Goal: Task Accomplishment & Management: Complete application form

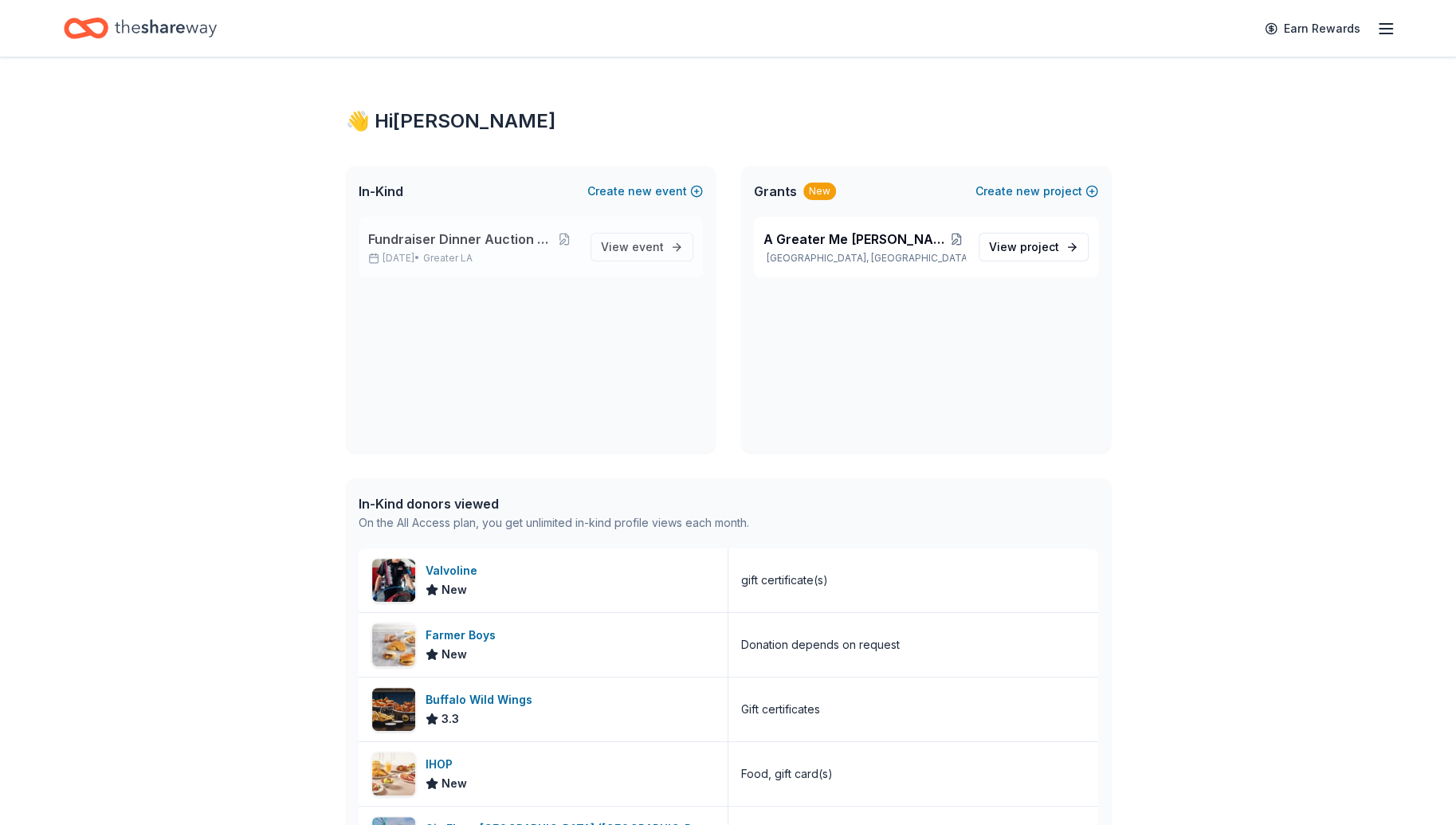
click at [475, 239] on span "Fundraiser Dinner Auction & Raffle" at bounding box center [460, 239] width 183 height 19
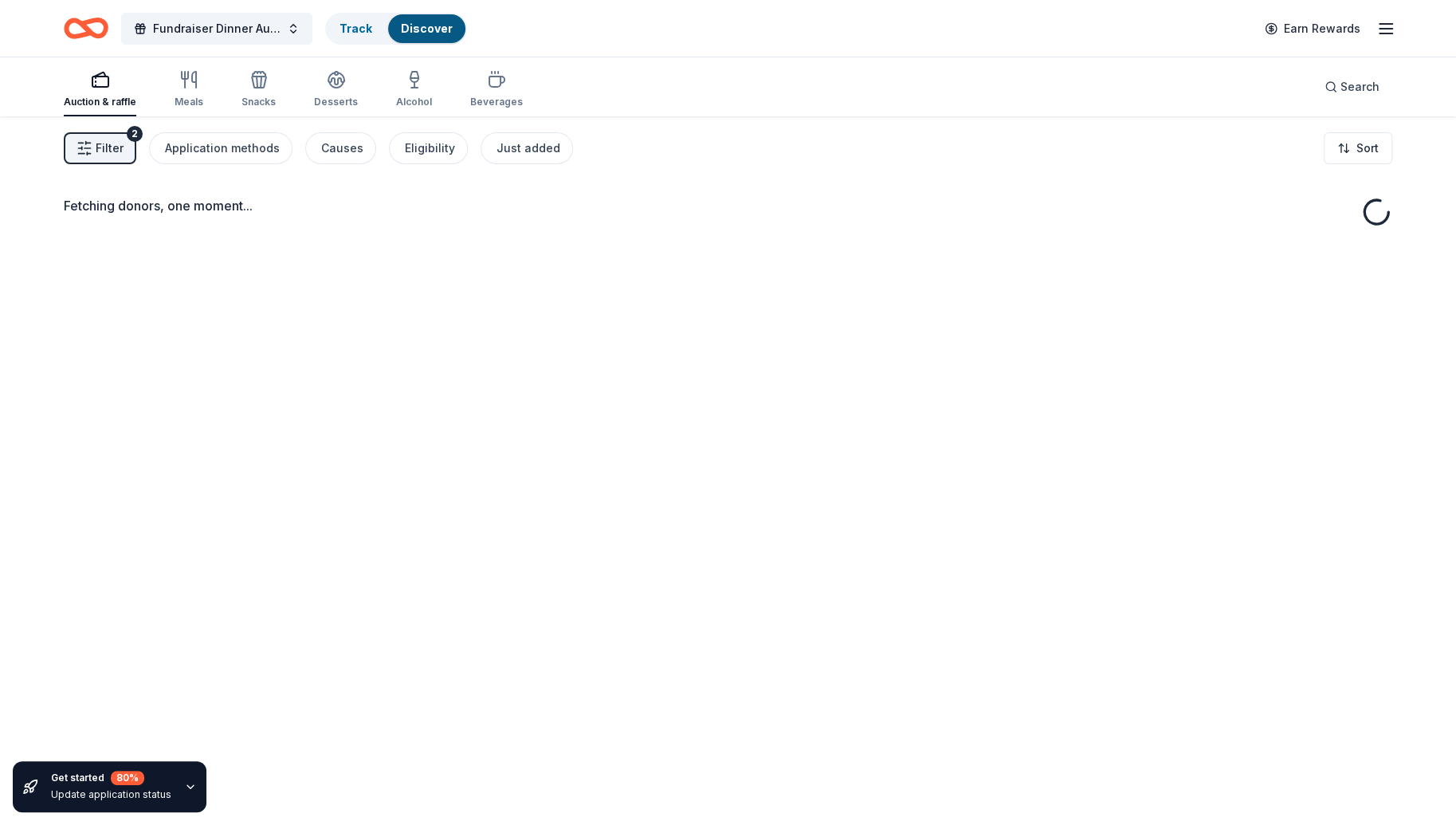
click at [478, 238] on div "Fetching donors, one moment..." at bounding box center [728, 529] width 1456 height 825
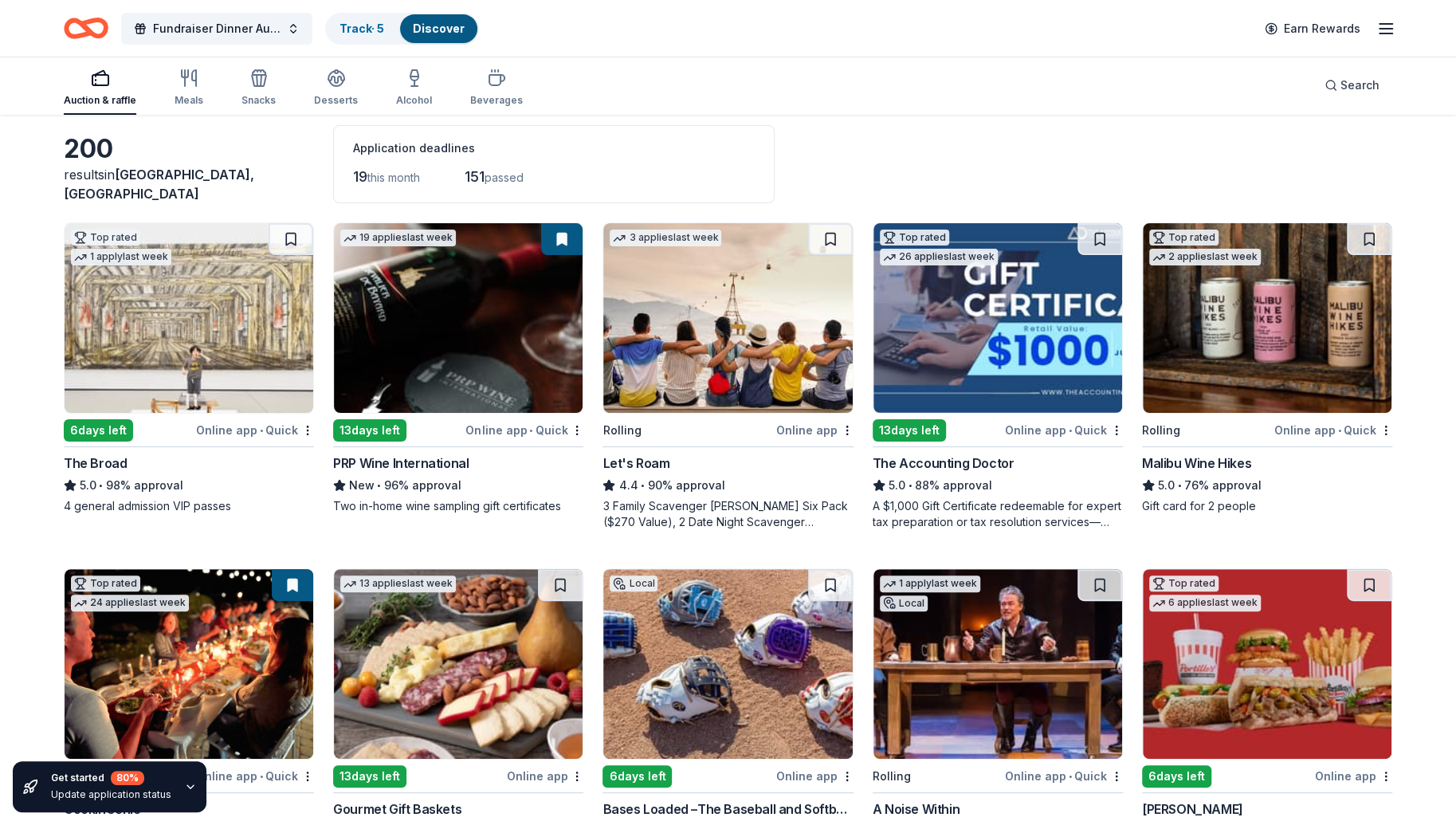
scroll to position [67, 0]
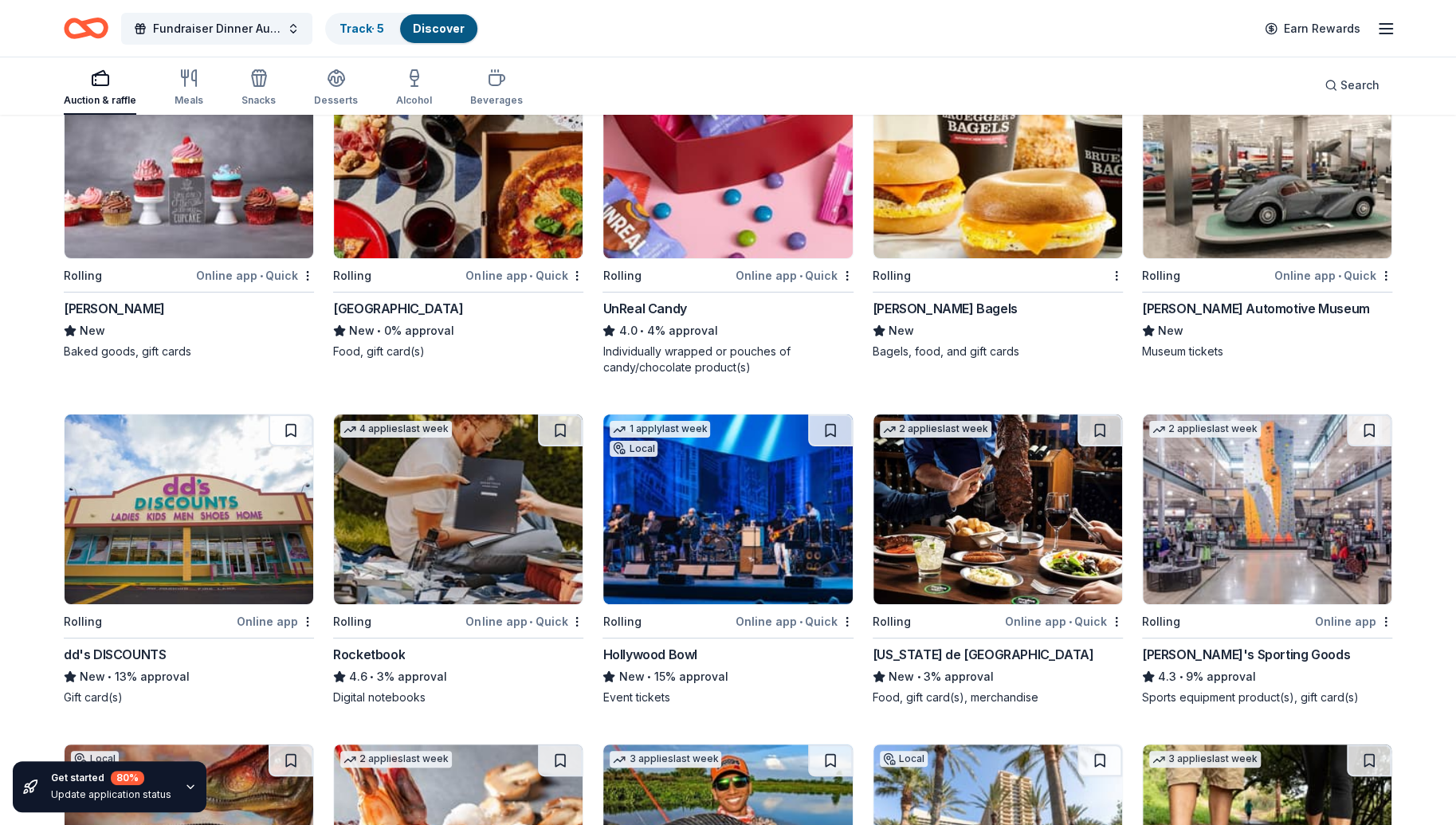
scroll to position [4288, 0]
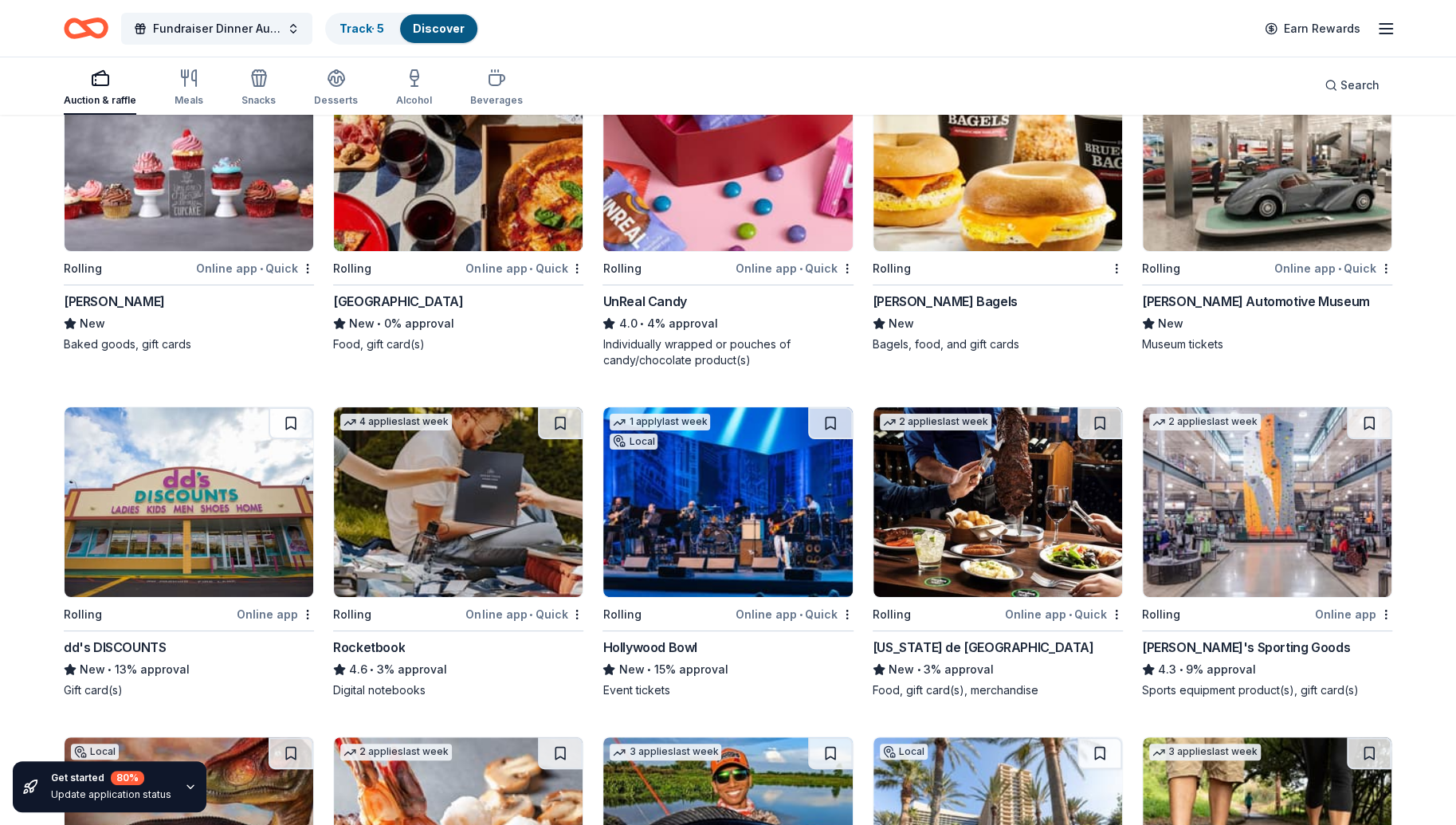
click at [1271, 507] on img at bounding box center [1266, 502] width 248 height 190
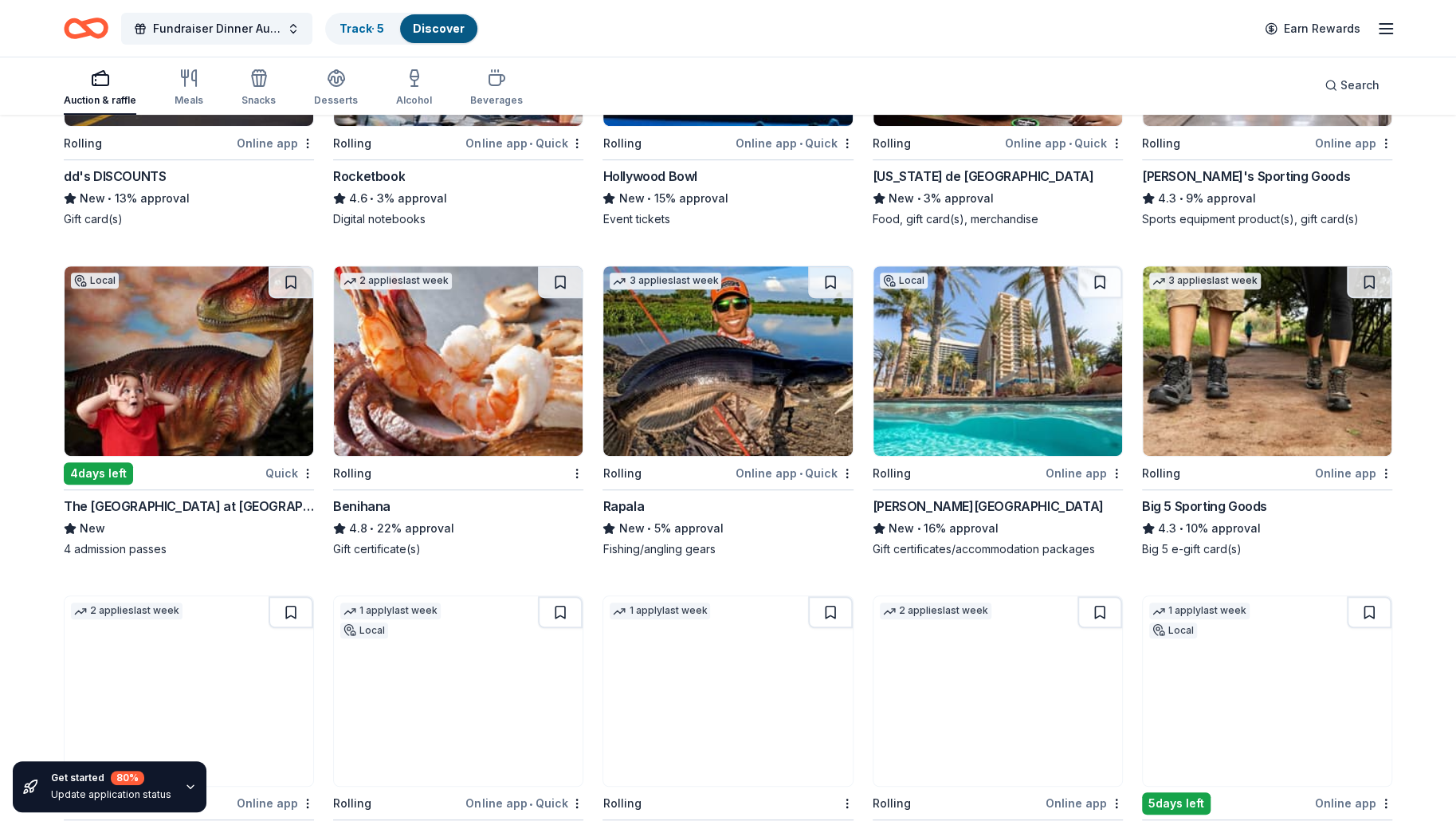
scroll to position [4799, 0]
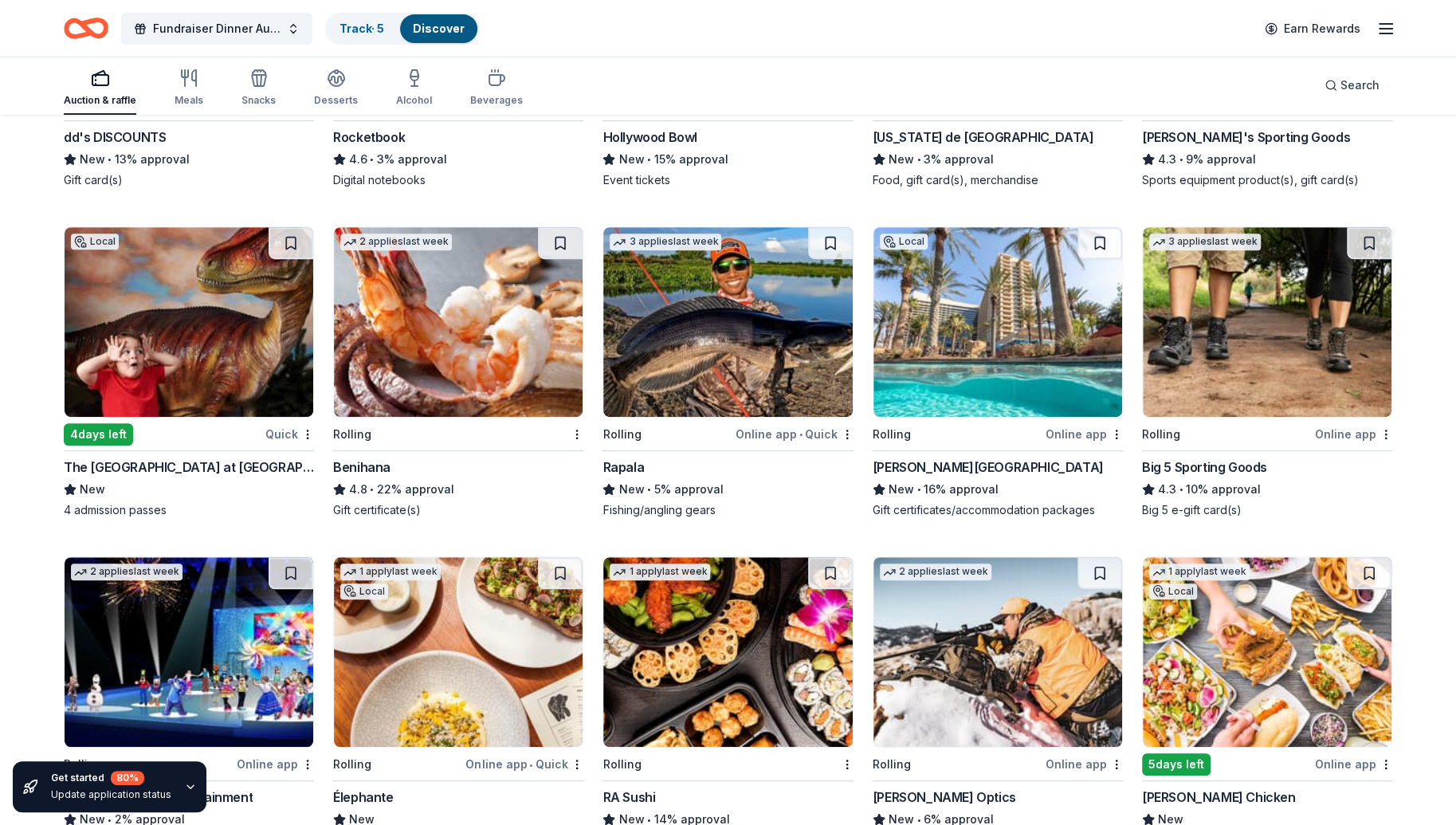
click at [1251, 343] on img at bounding box center [1266, 321] width 248 height 190
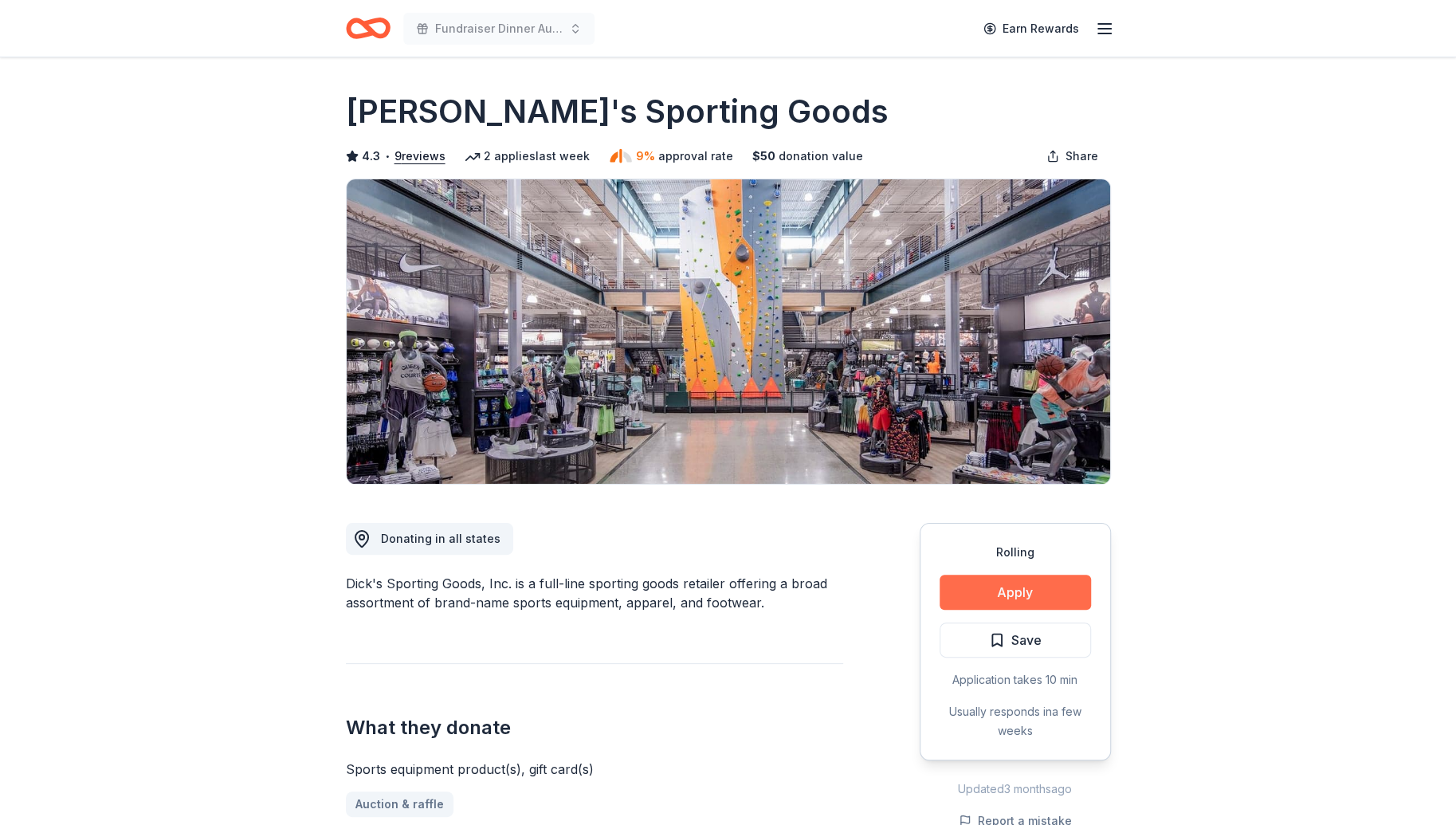
click at [1024, 584] on button "Apply" at bounding box center [1015, 592] width 151 height 35
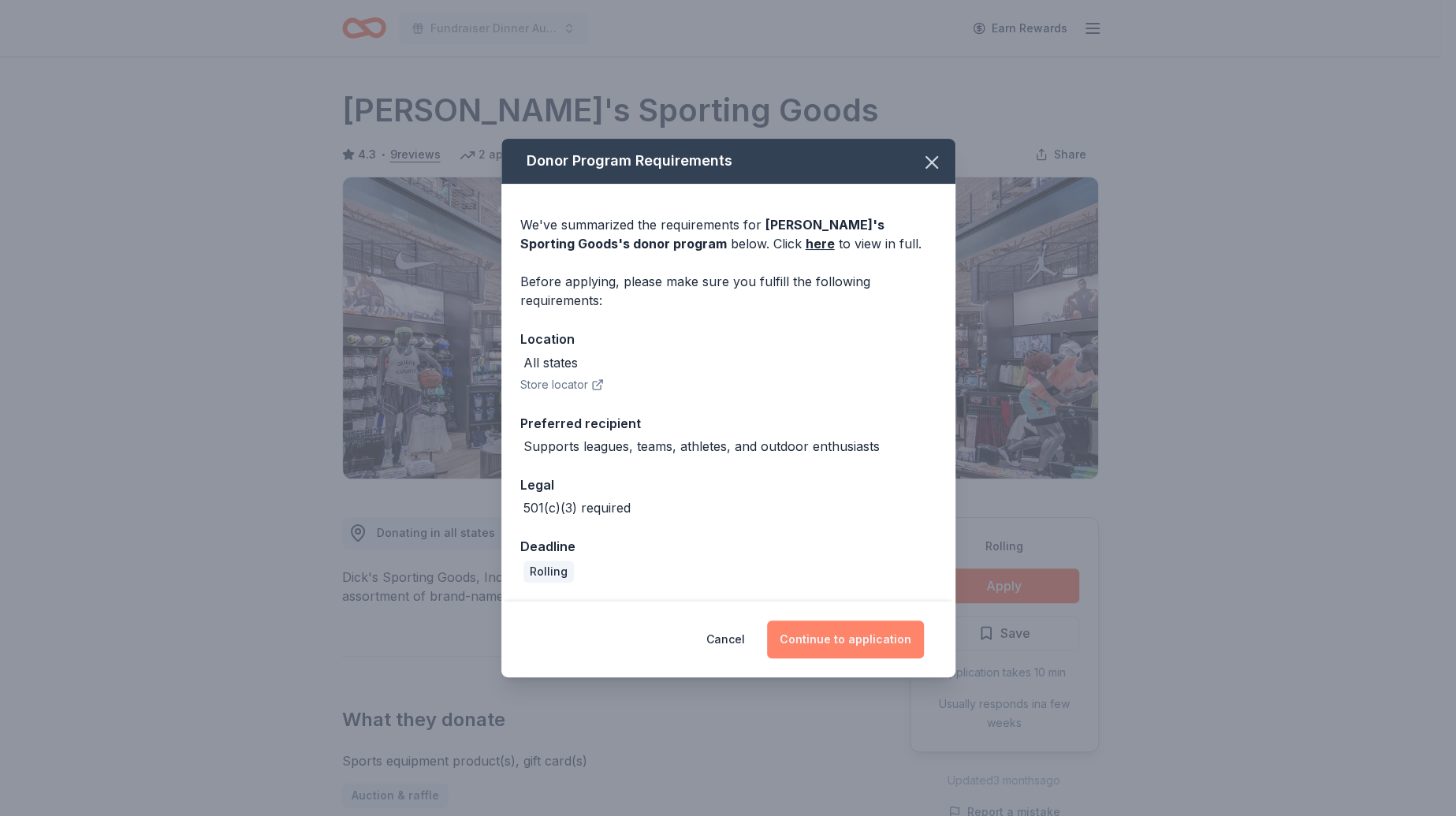
click at [825, 643] on button "Continue to application" at bounding box center [845, 639] width 157 height 38
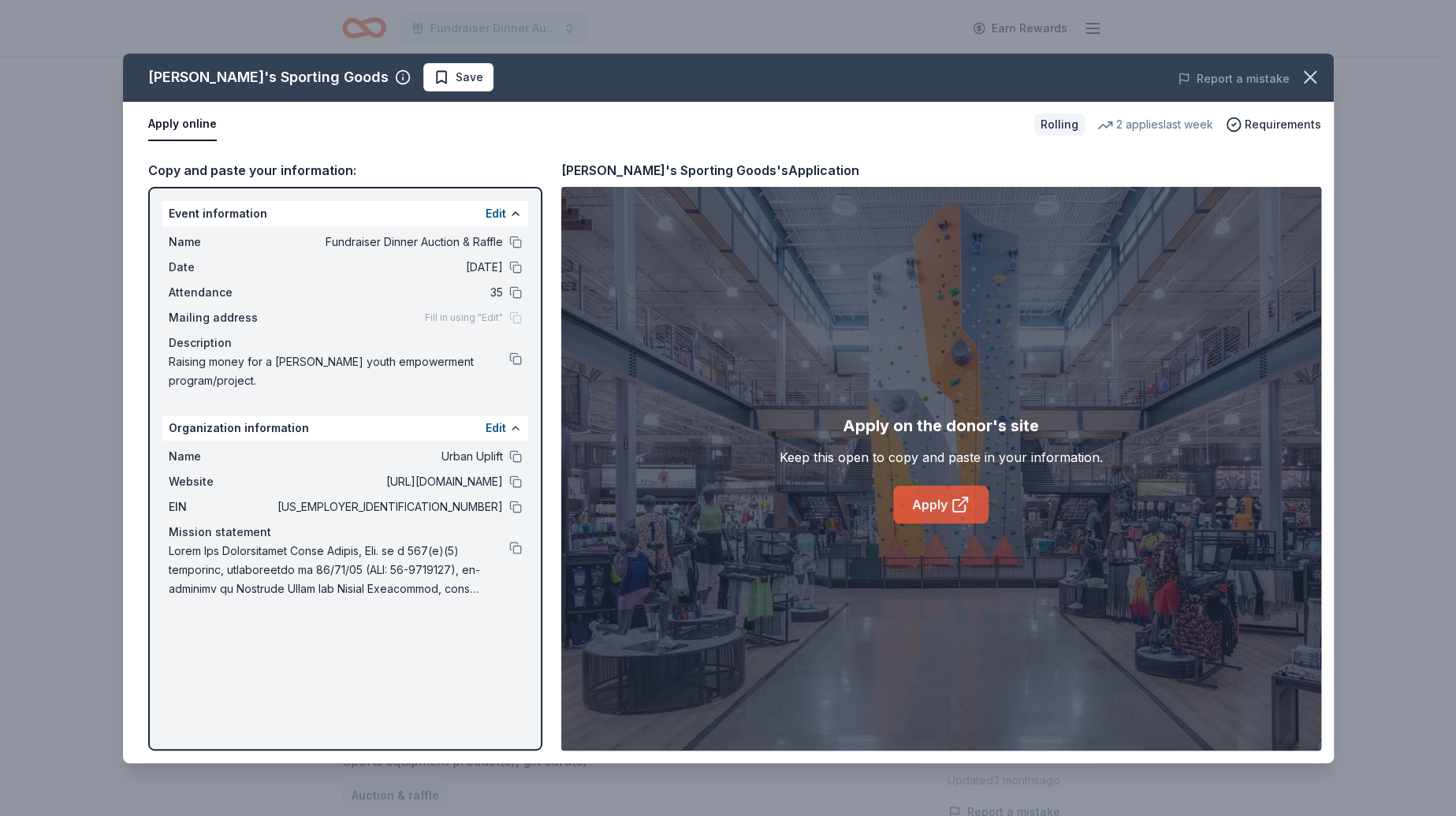
click at [954, 502] on icon at bounding box center [959, 506] width 12 height 12
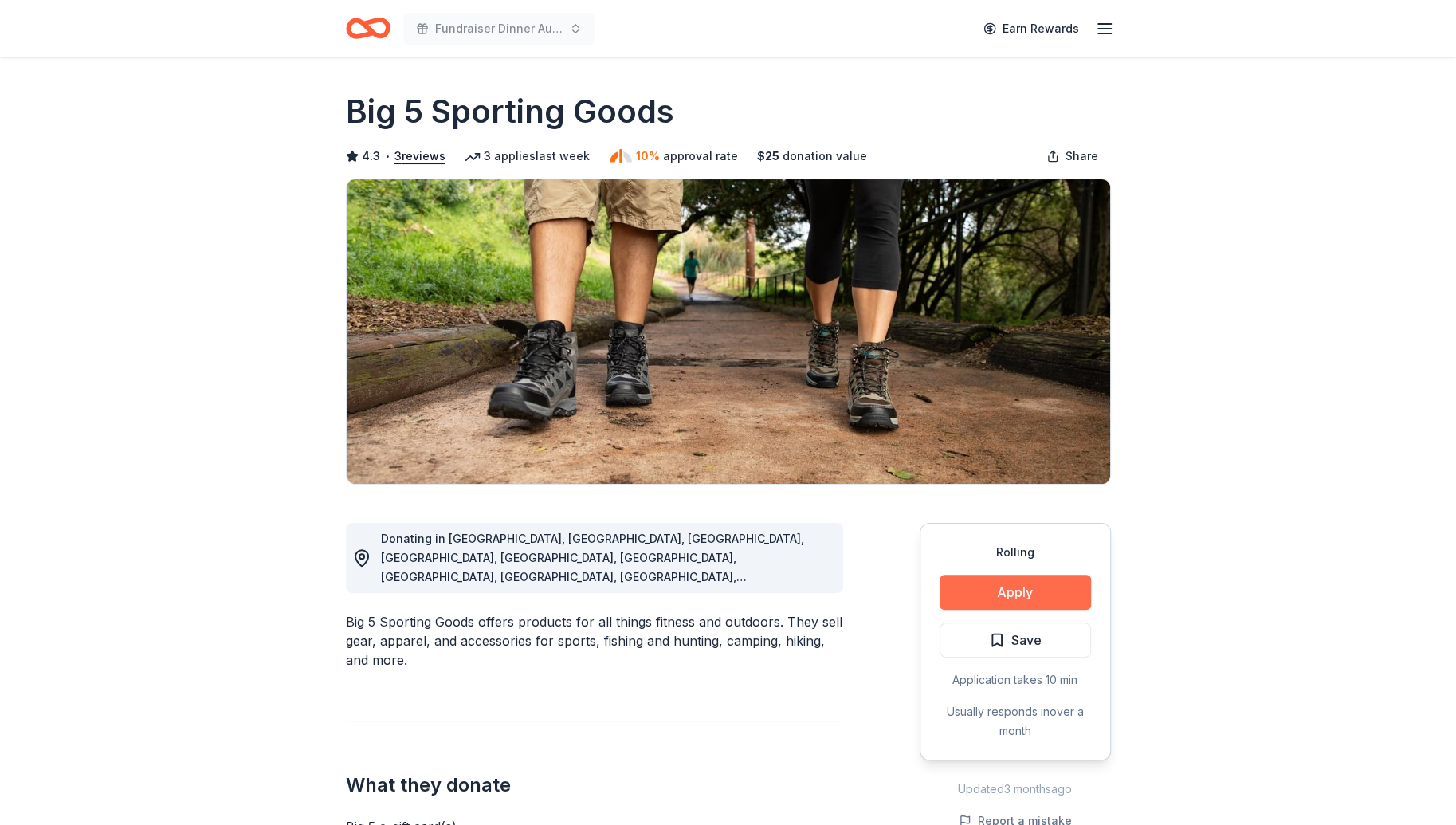
click at [1027, 587] on button "Apply" at bounding box center [1015, 592] width 151 height 35
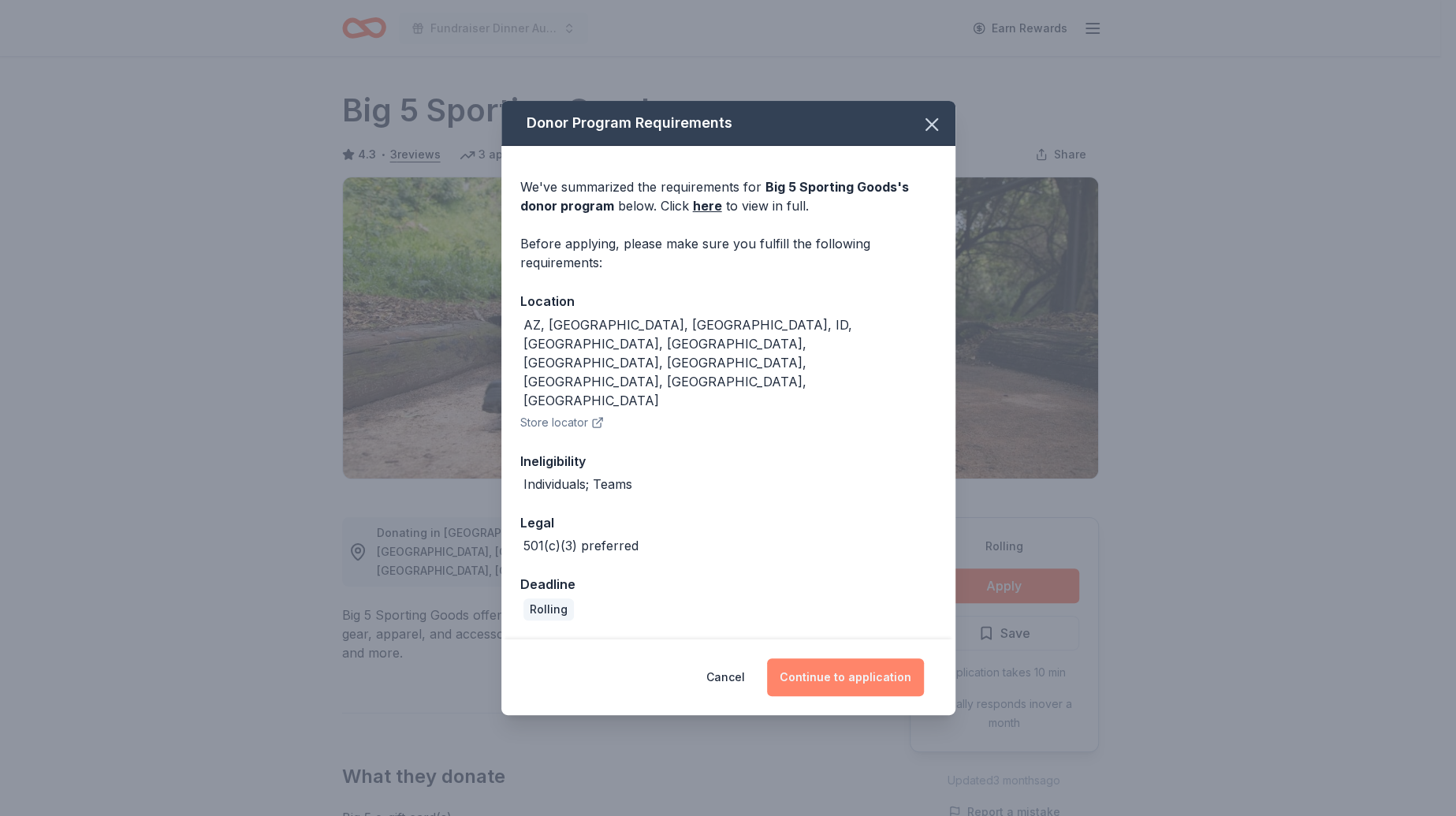
click at [830, 658] on button "Continue to application" at bounding box center [845, 677] width 157 height 38
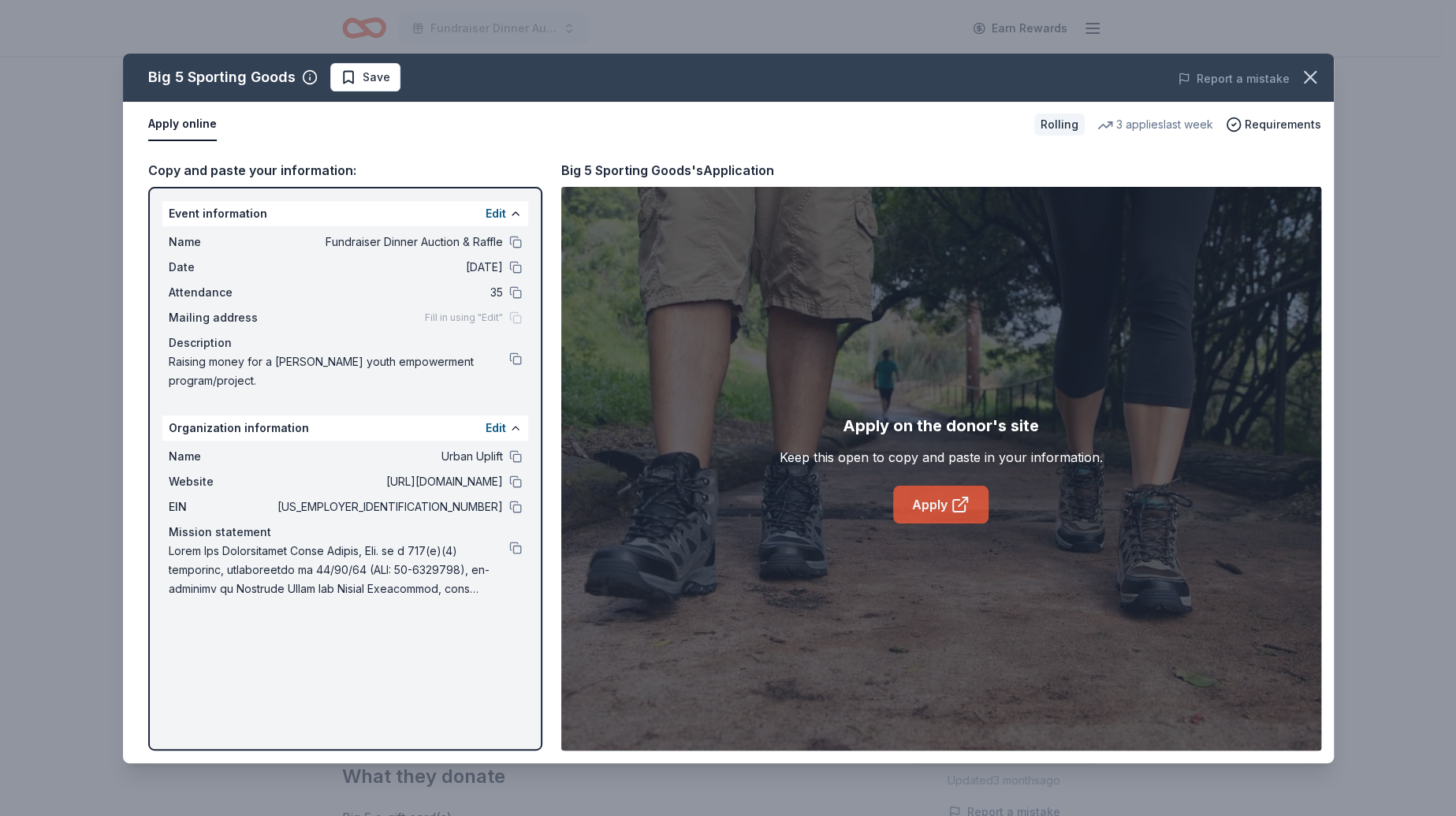
click at [933, 507] on link "Apply" at bounding box center [941, 504] width 95 height 38
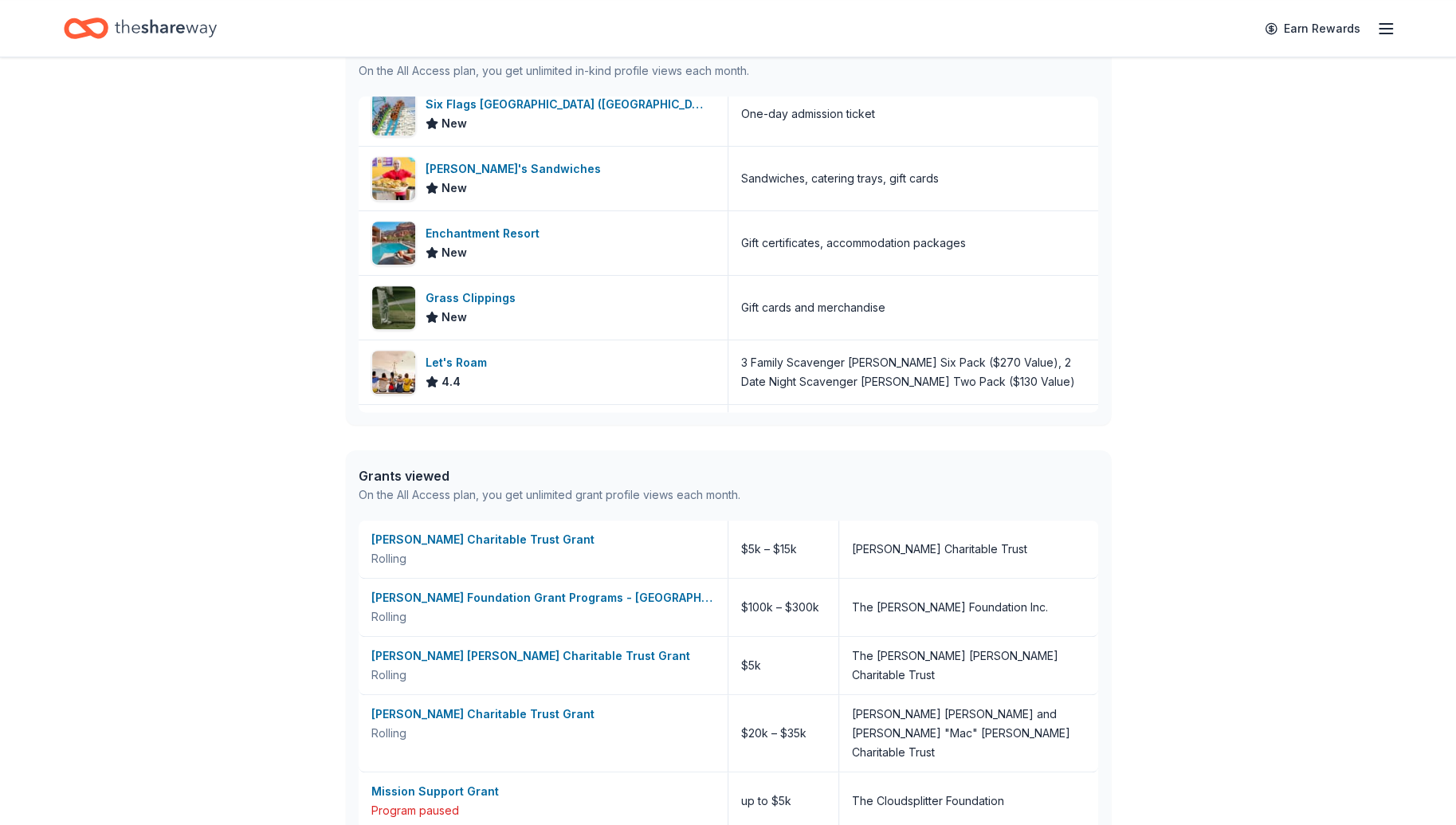
scroll to position [410, 0]
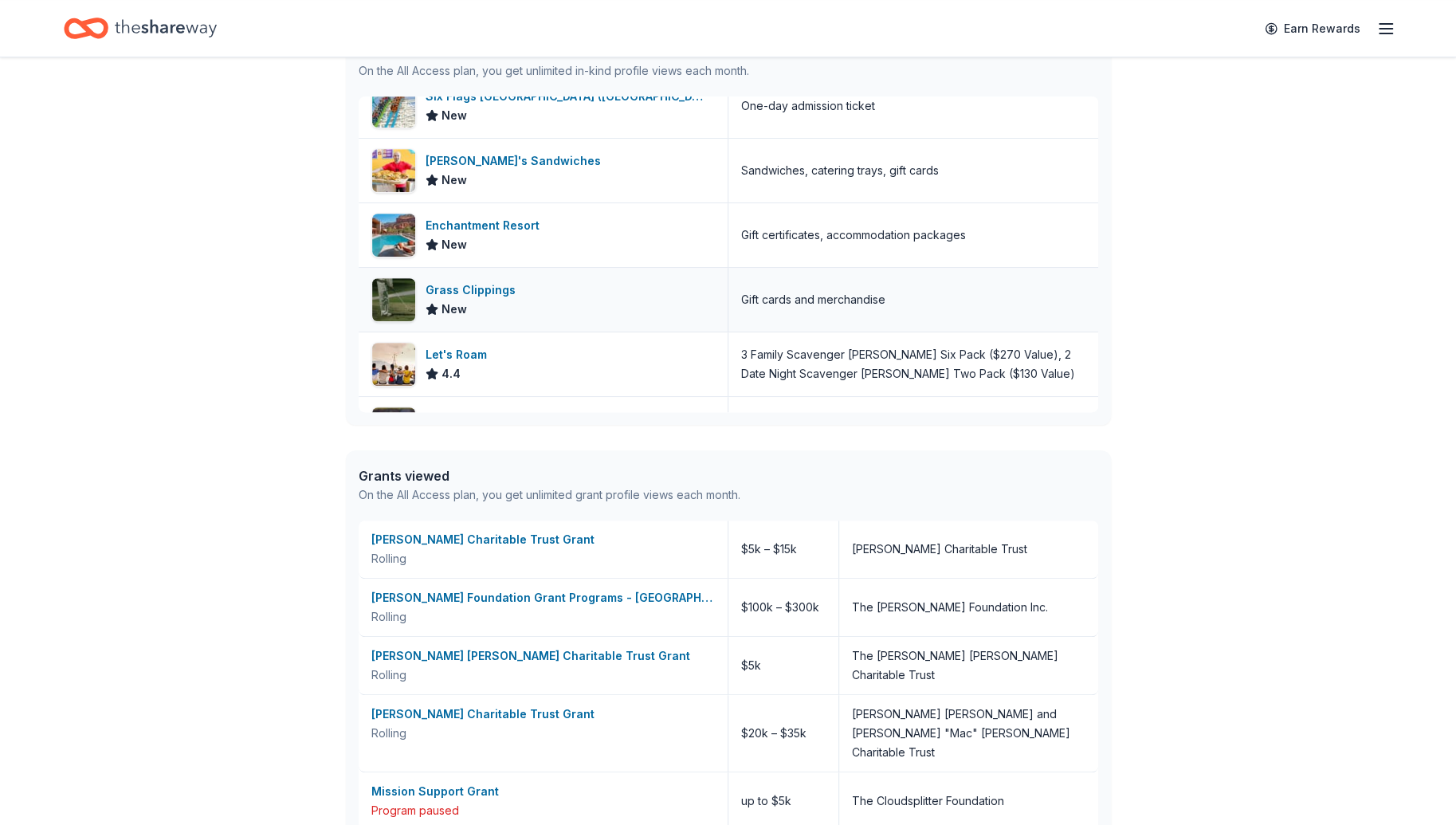
click at [457, 291] on div "Grass Clippings" at bounding box center [473, 290] width 96 height 19
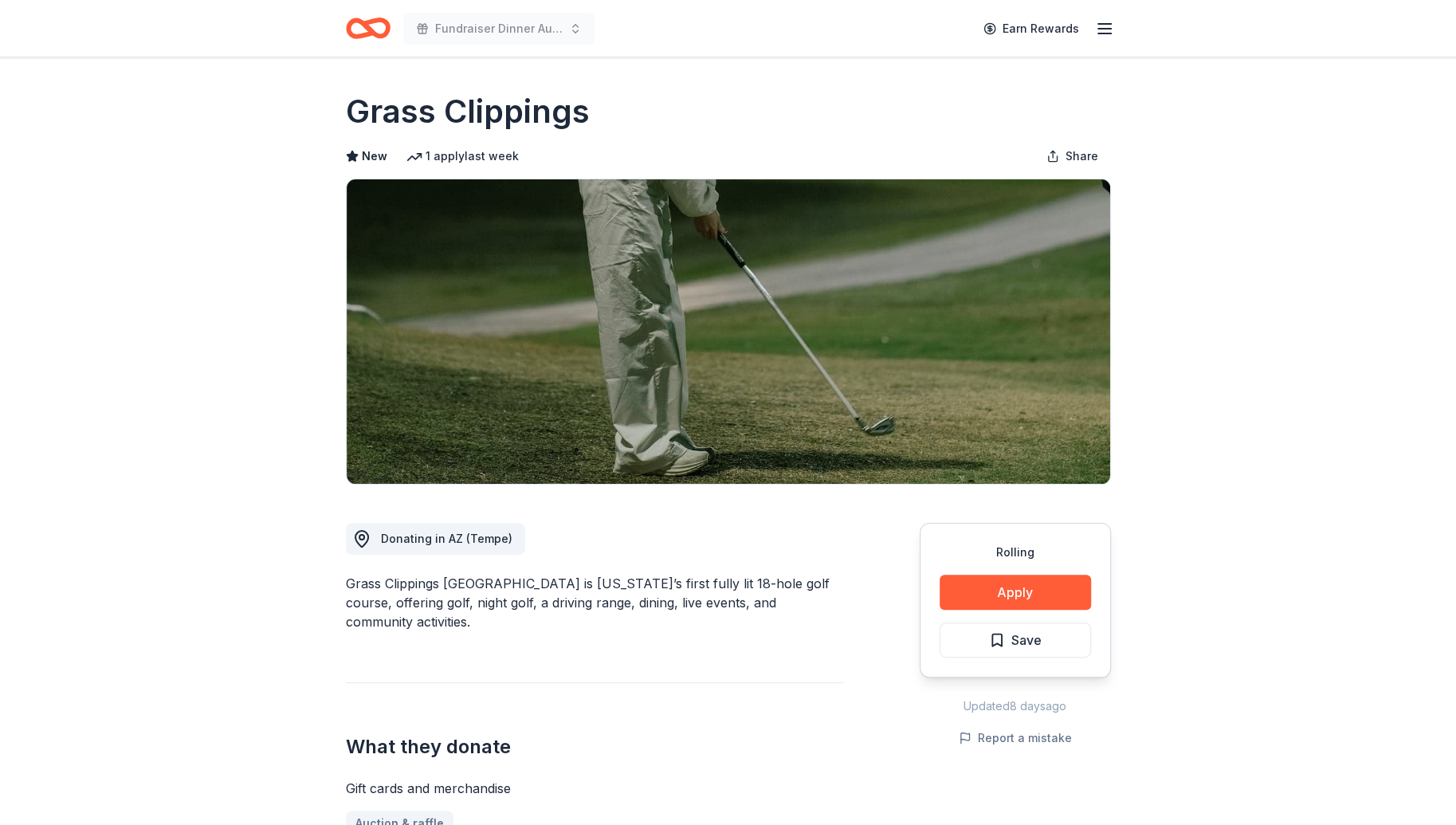
click at [369, 32] on icon "Home" at bounding box center [375, 28] width 25 height 16
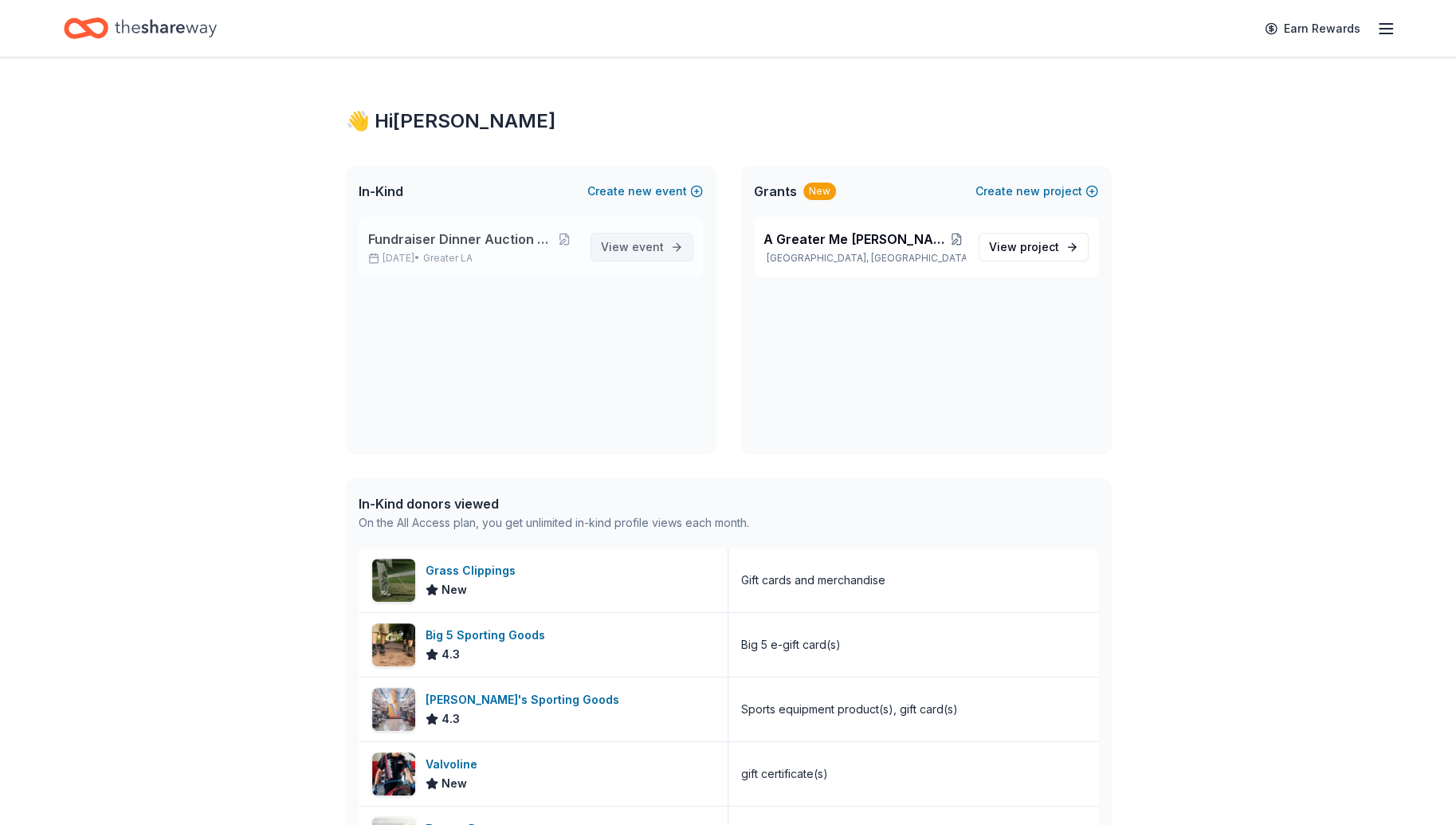
click at [656, 246] on span "event" at bounding box center [648, 247] width 32 height 14
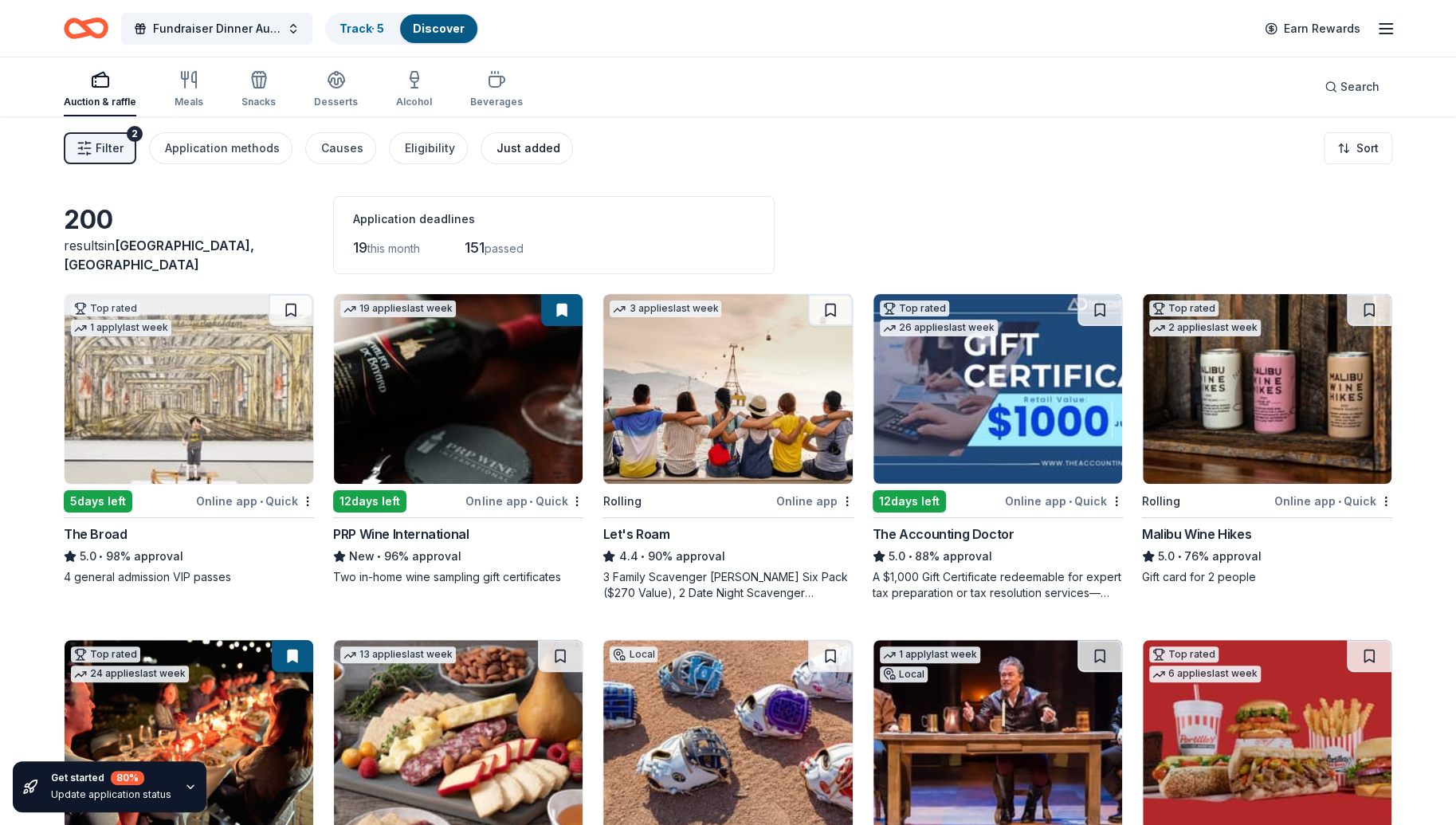
click at [530, 161] on button "Just added" at bounding box center [527, 148] width 93 height 32
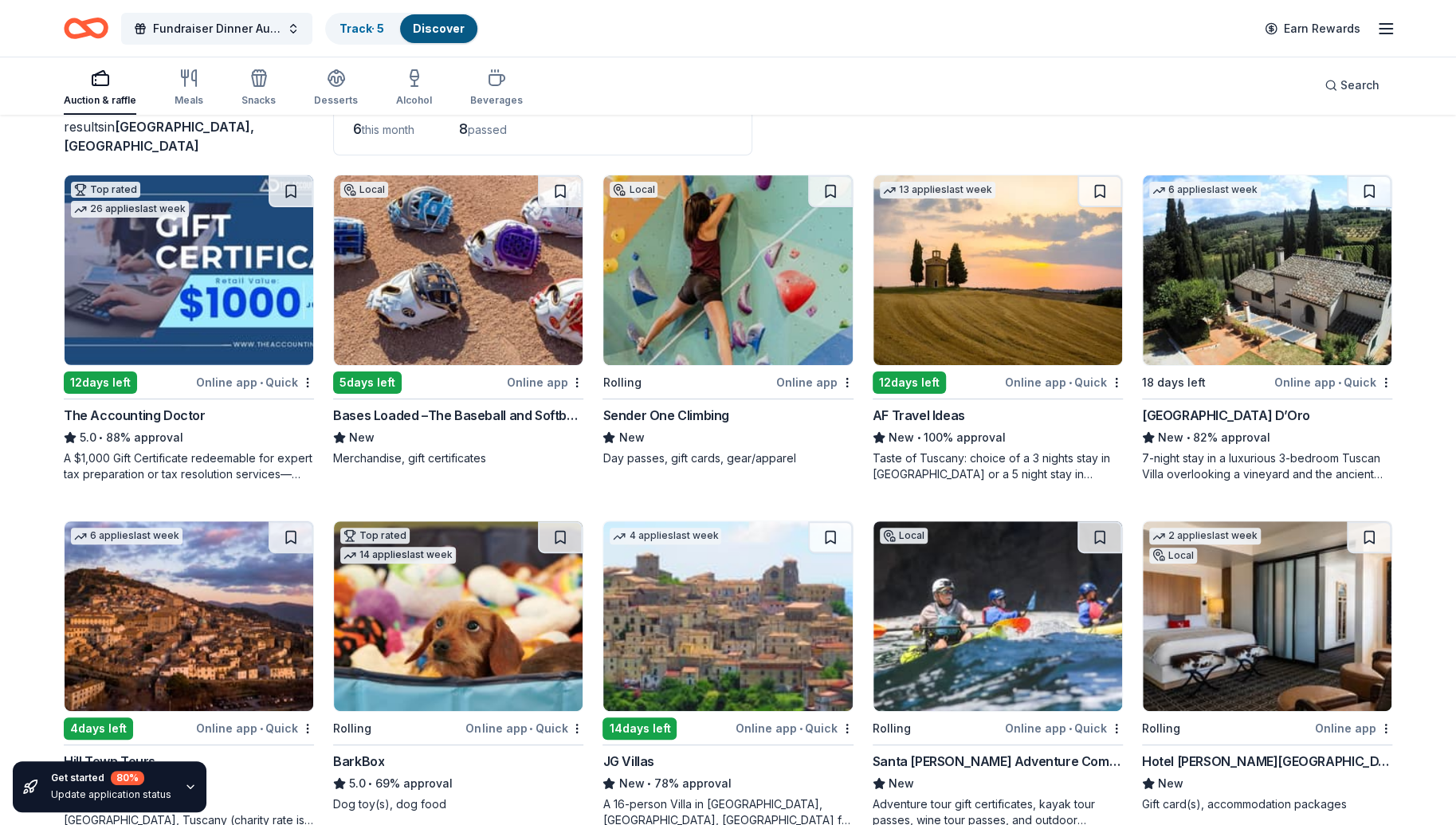
scroll to position [117, 0]
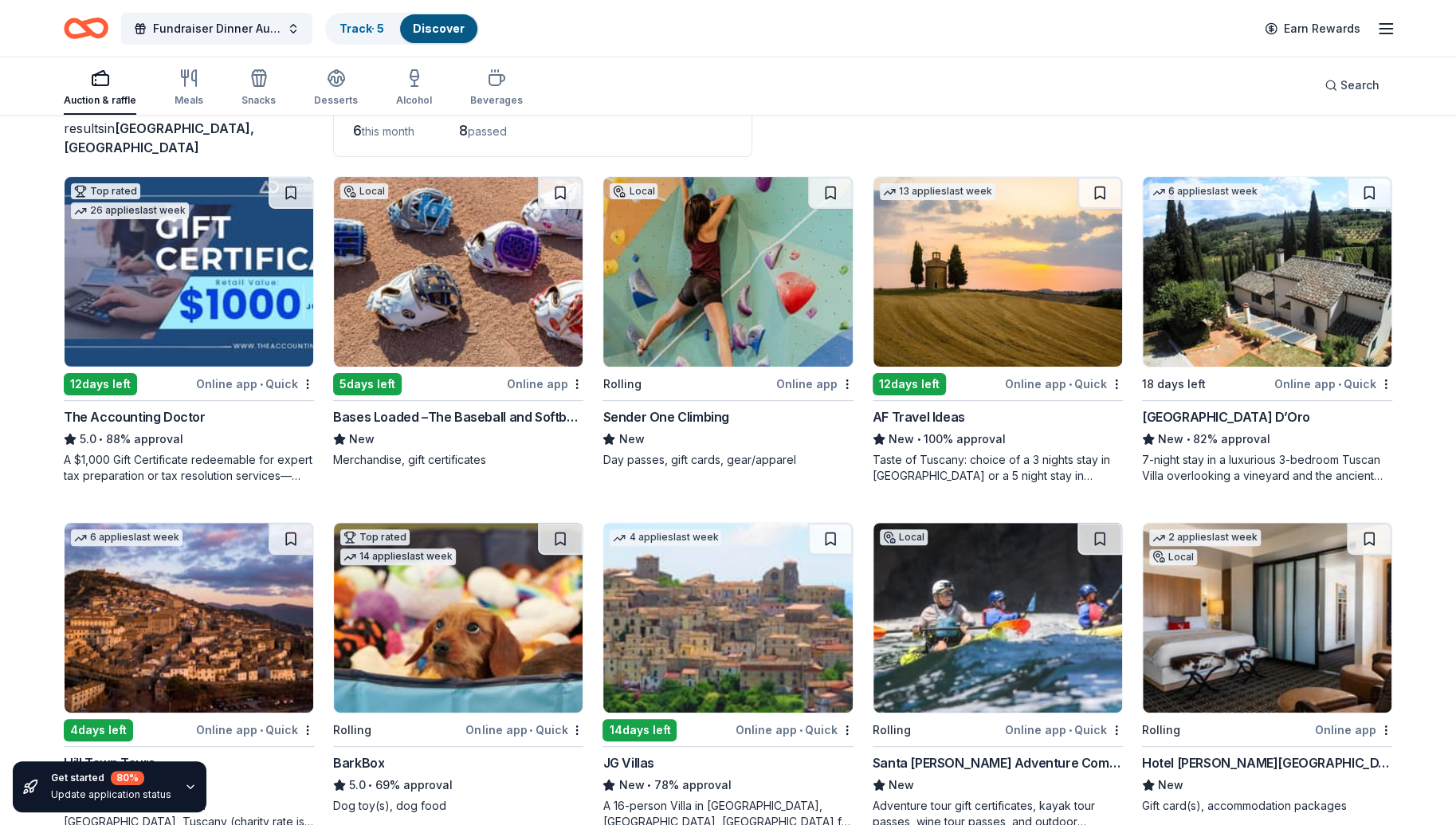
click at [722, 298] on img at bounding box center [727, 272] width 248 height 190
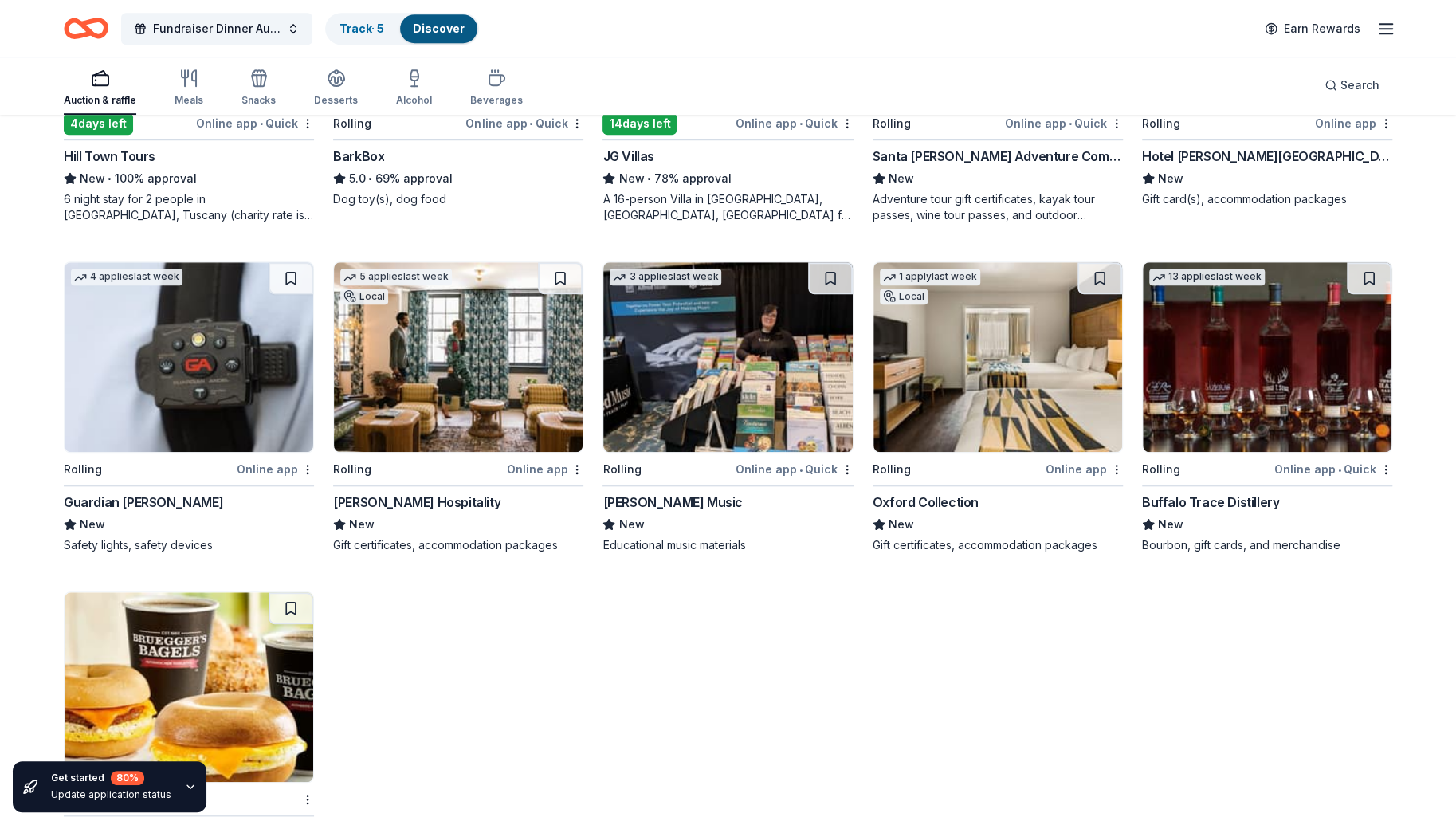
scroll to position [727, 0]
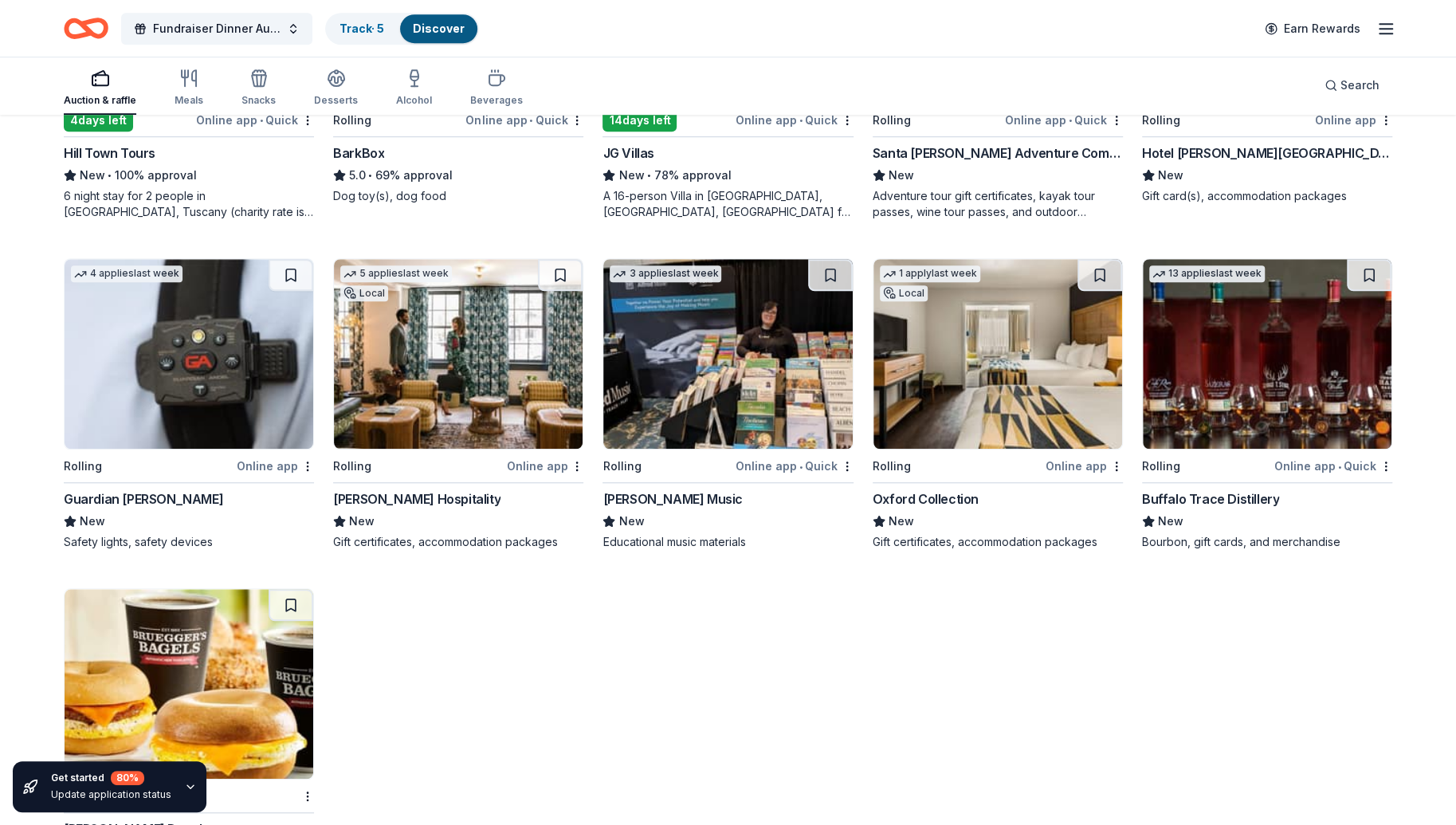
click at [177, 337] on img at bounding box center [188, 353] width 248 height 190
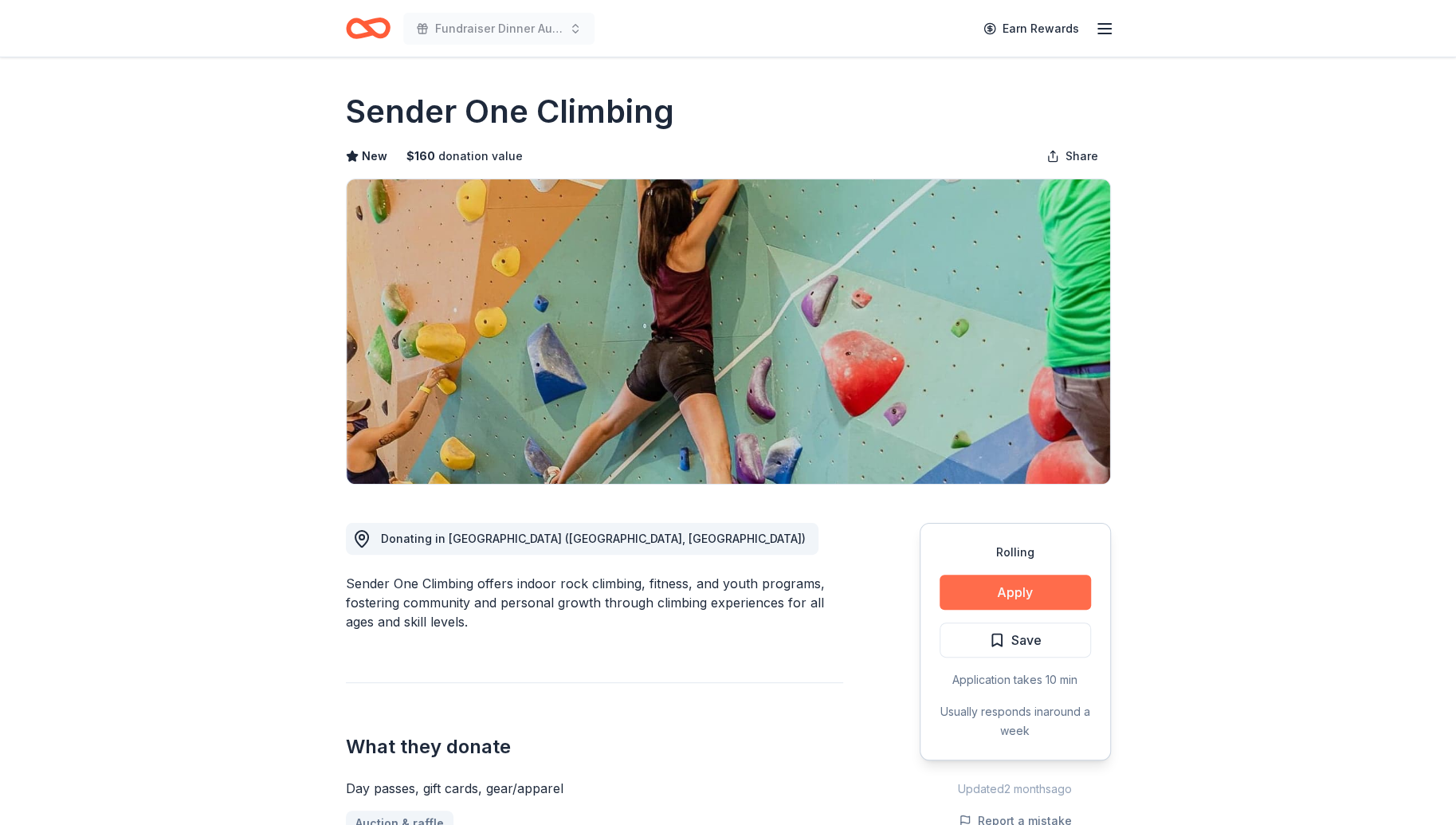
click at [1034, 587] on button "Apply" at bounding box center [1015, 592] width 151 height 35
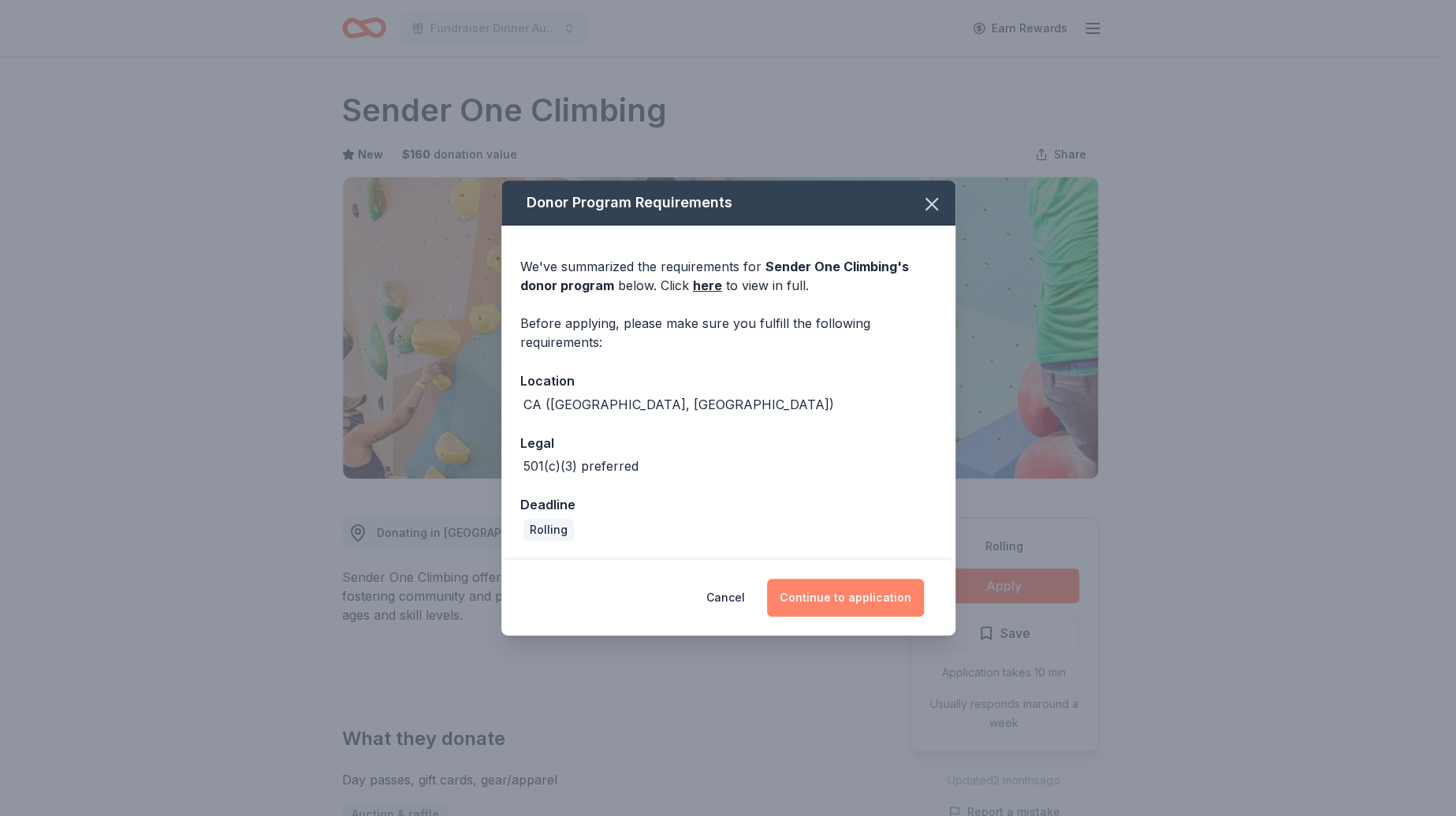
click at [859, 592] on button "Continue to application" at bounding box center [845, 598] width 157 height 38
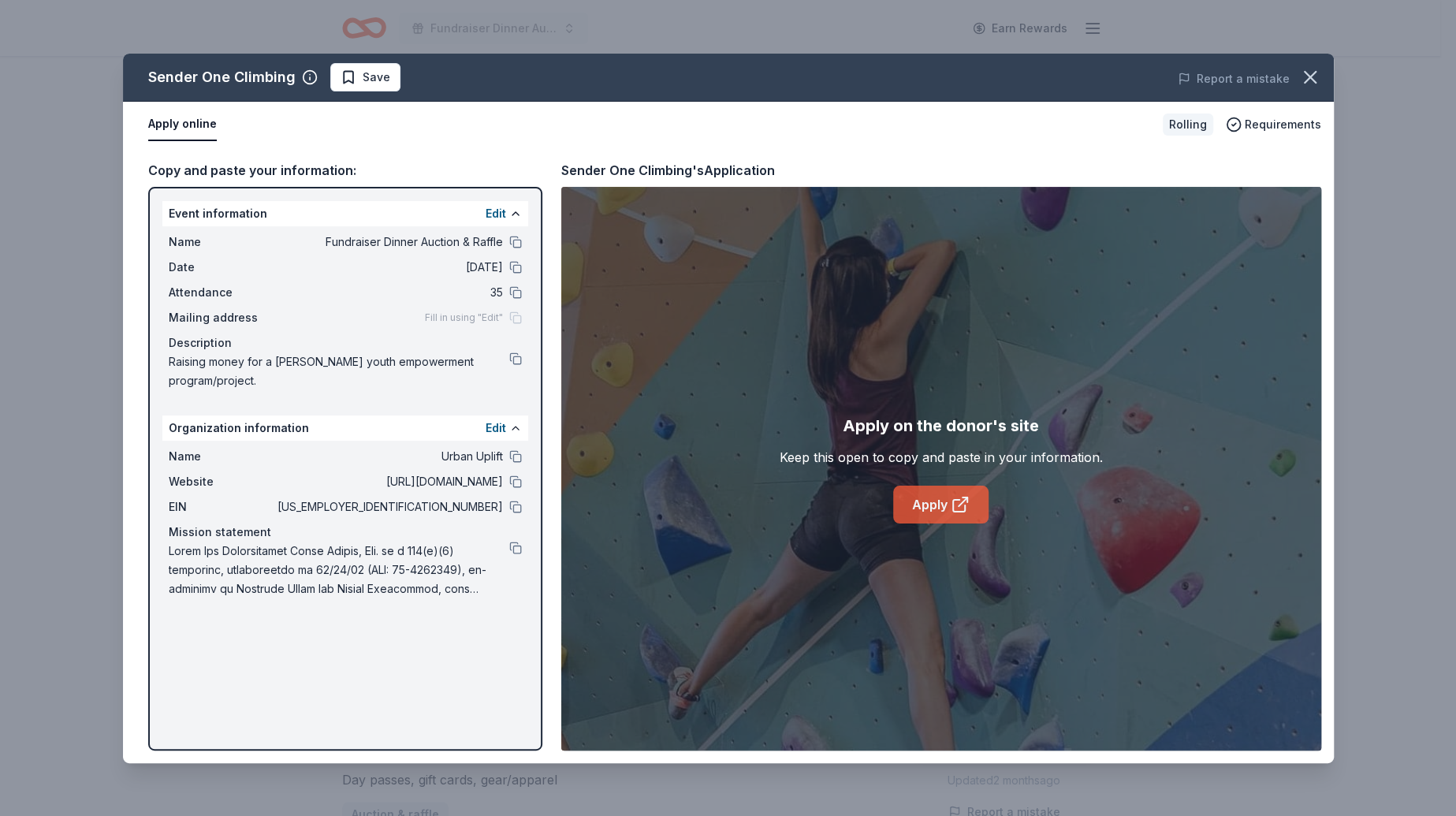
click at [959, 495] on icon at bounding box center [960, 504] width 19 height 19
